Goal: Information Seeking & Learning: Learn about a topic

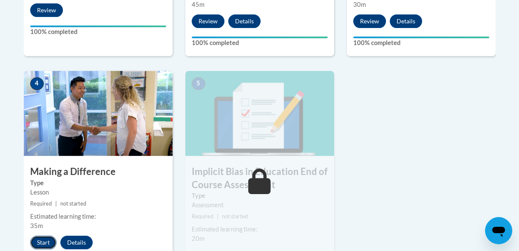
click at [42, 243] on button "Start" at bounding box center [43, 243] width 26 height 14
